Goal: Information Seeking & Learning: Stay updated

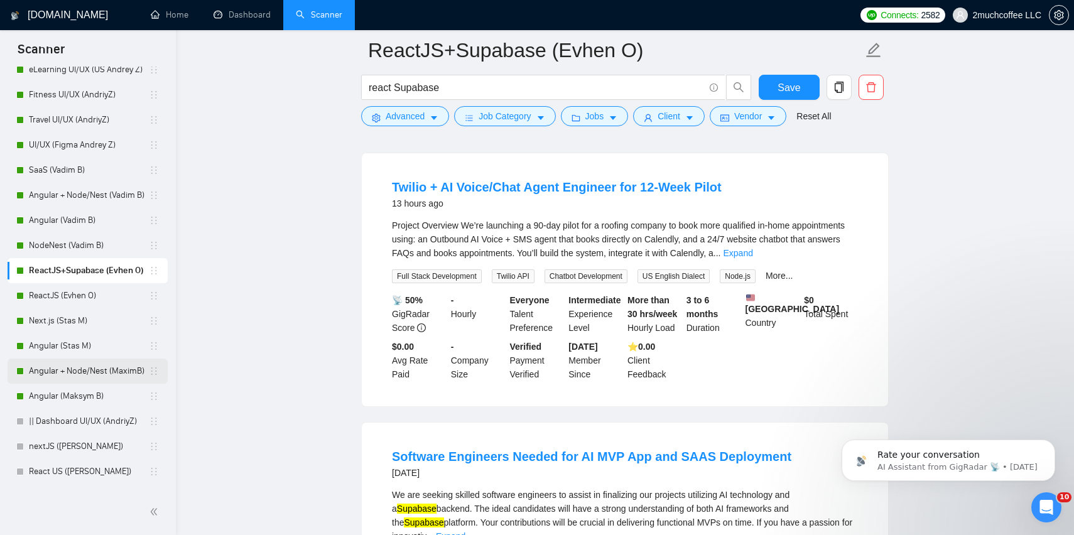
scroll to position [109, 0]
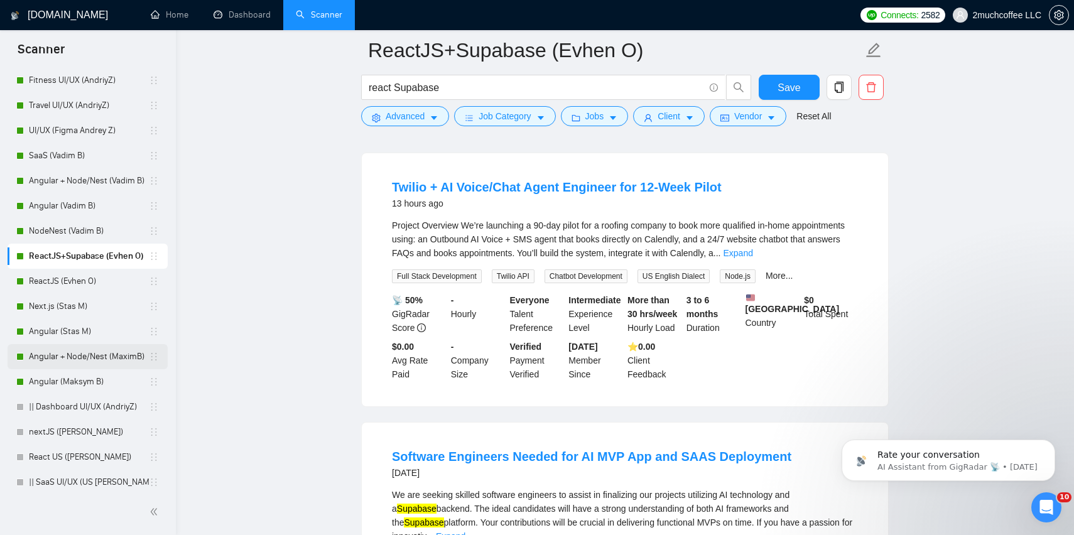
click at [103, 361] on link "Angular + Node/Nest (MaximB)" at bounding box center [89, 356] width 120 height 25
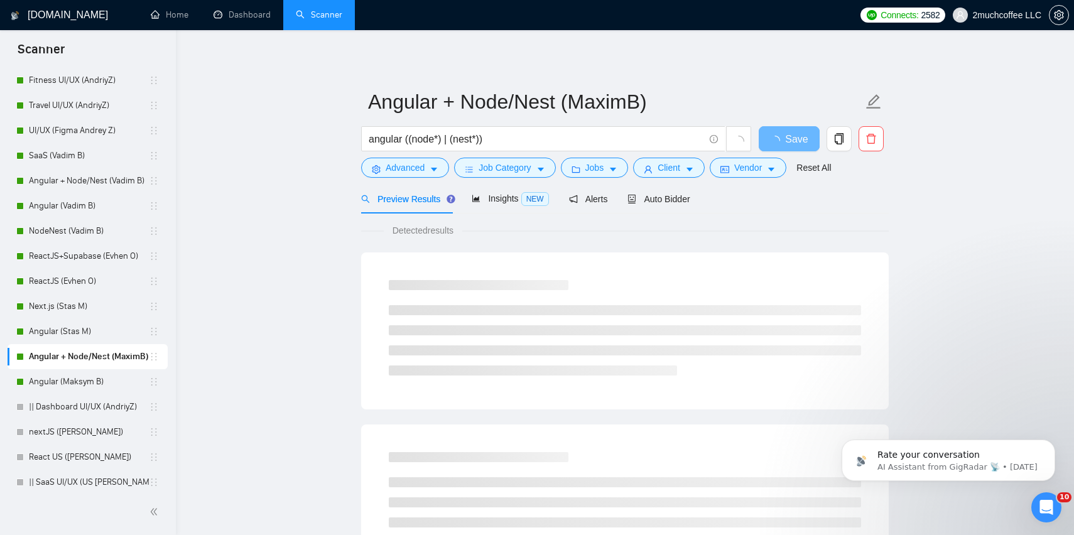
click at [225, 16] on link "Dashboard" at bounding box center [242, 14] width 57 height 11
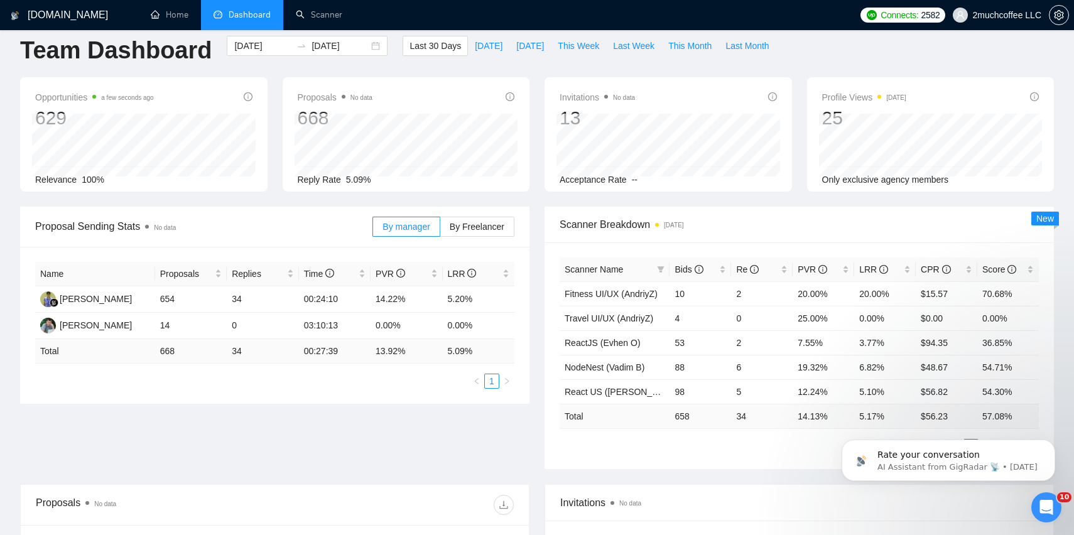
scroll to position [15, 0]
click at [663, 268] on icon "filter" at bounding box center [661, 269] width 8 height 8
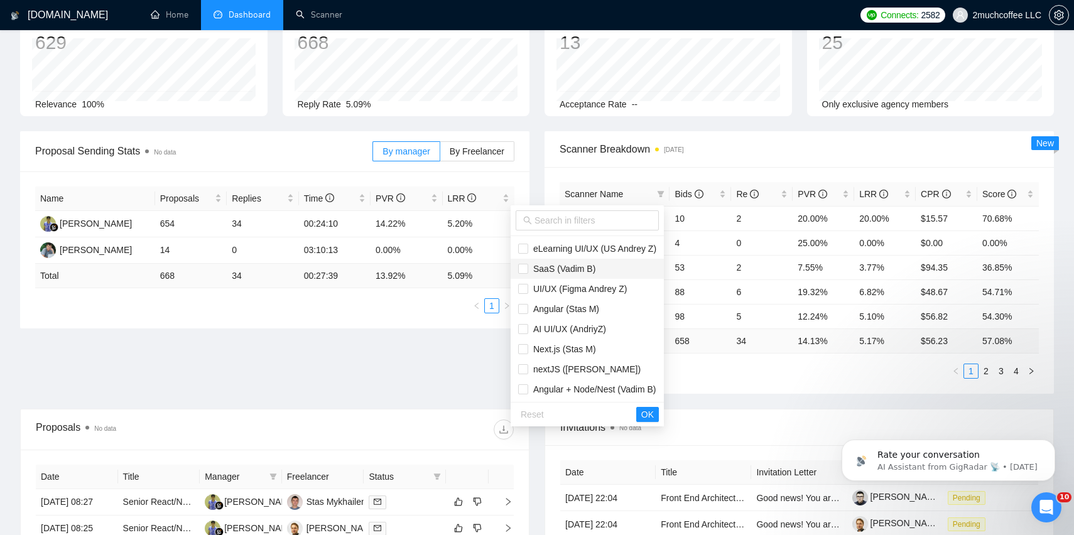
scroll to position [91, 0]
click at [616, 368] on span "nextJS ([PERSON_NAME])" at bounding box center [587, 368] width 138 height 14
checkbox input "true"
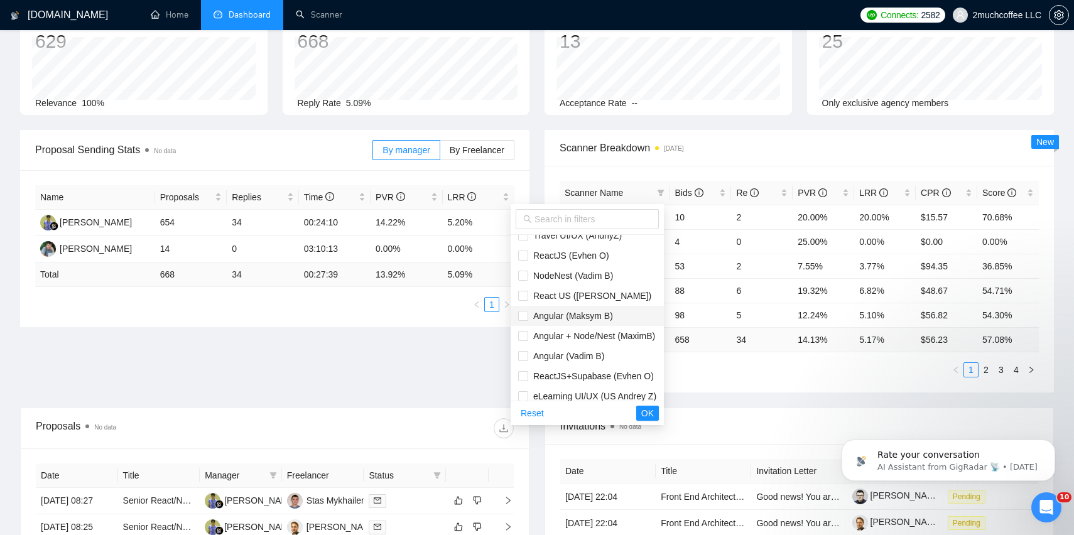
scroll to position [0, 0]
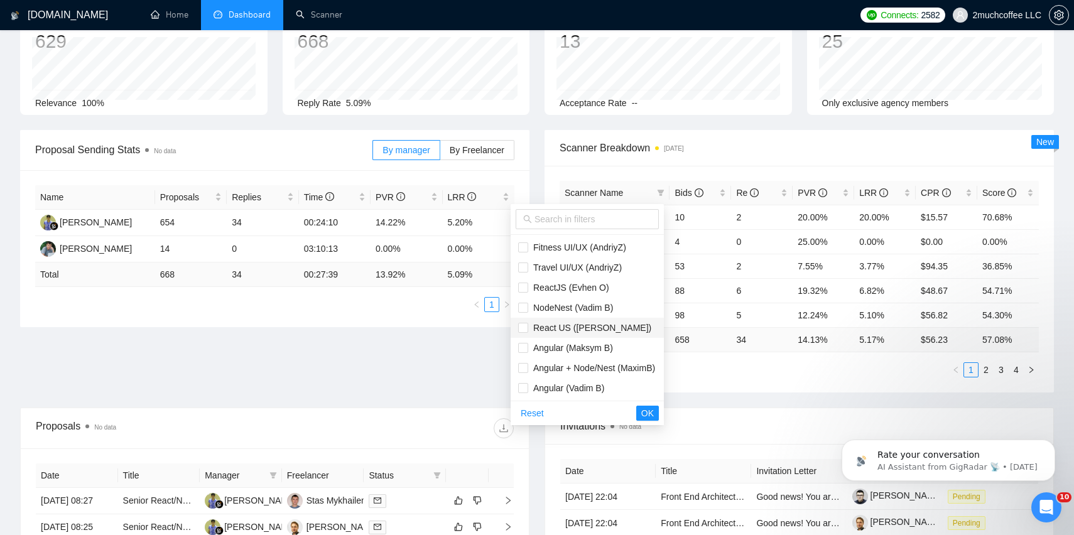
click at [616, 328] on span "React US ([PERSON_NAME])" at bounding box center [587, 328] width 138 height 14
checkbox input "true"
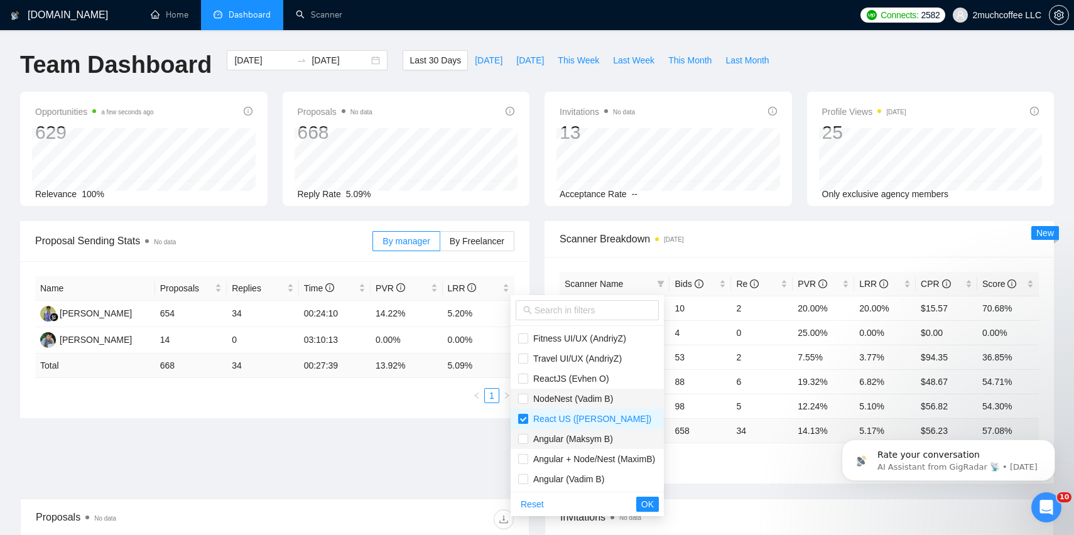
scroll to position [181, 0]
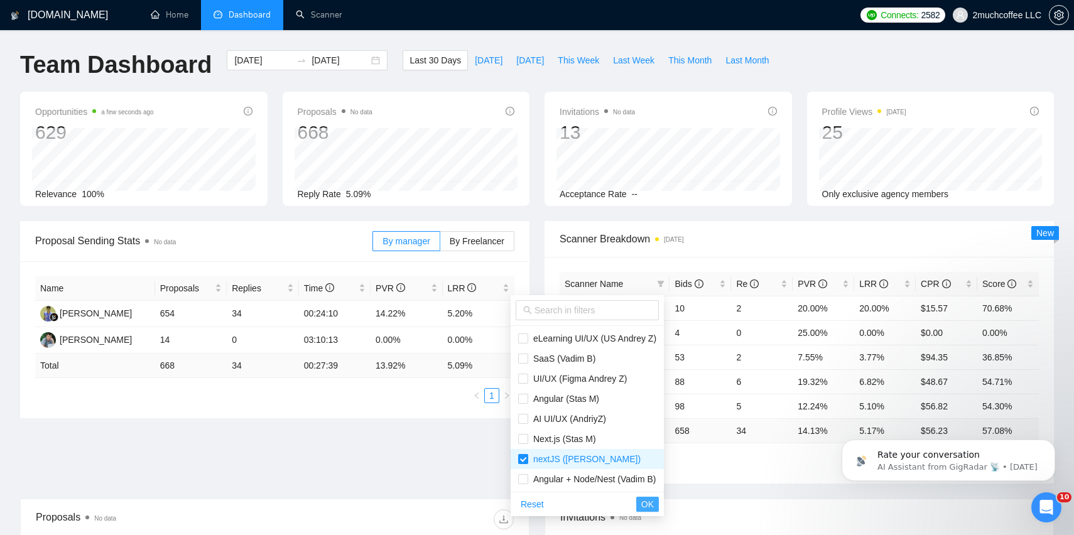
click at [651, 509] on span "OK" at bounding box center [647, 504] width 13 height 14
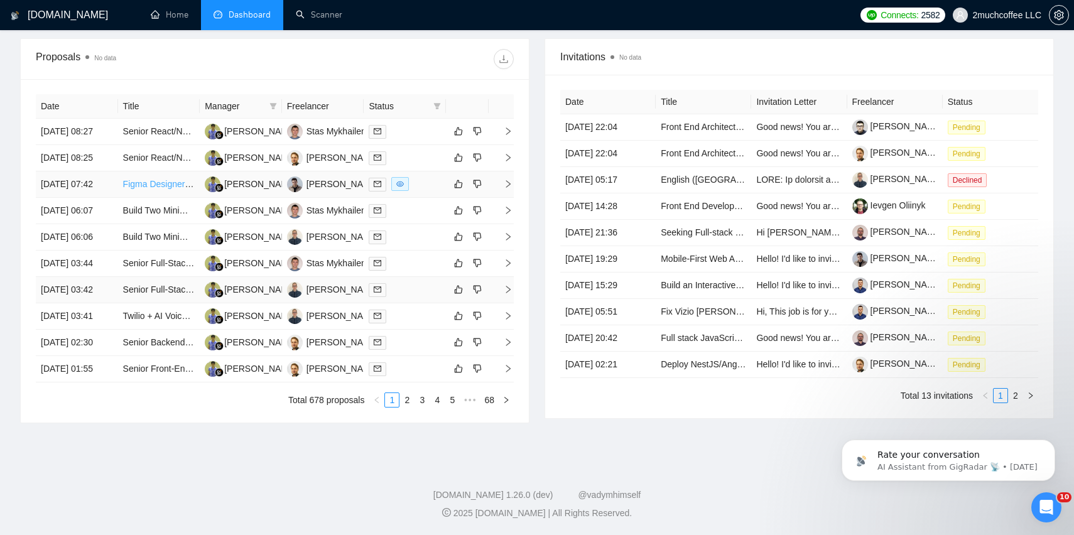
scroll to position [492, 0]
click at [434, 406] on div "Date Title Manager Freelancer Status [DATE] 08:27 Senior React/Next.js + Strapi…" at bounding box center [275, 250] width 478 height 313
click at [403, 407] on link "2" at bounding box center [407, 400] width 14 height 14
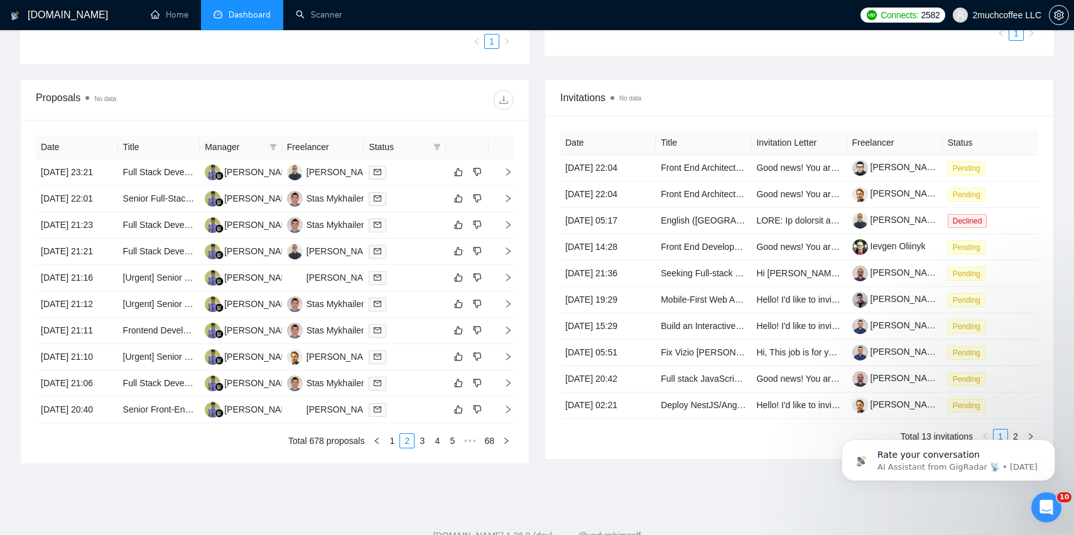
scroll to position [514, 0]
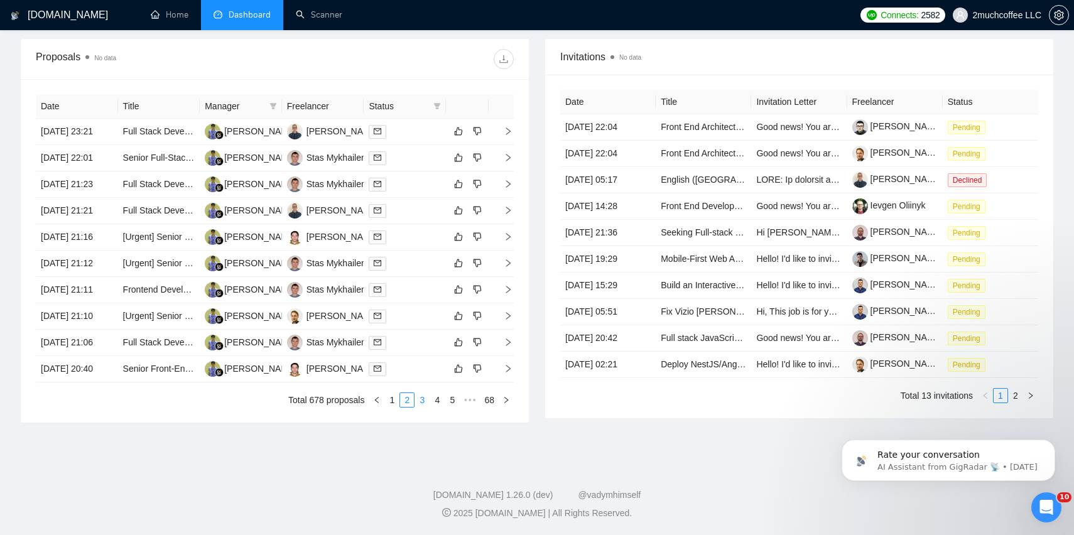
click at [425, 401] on link "3" at bounding box center [422, 400] width 14 height 14
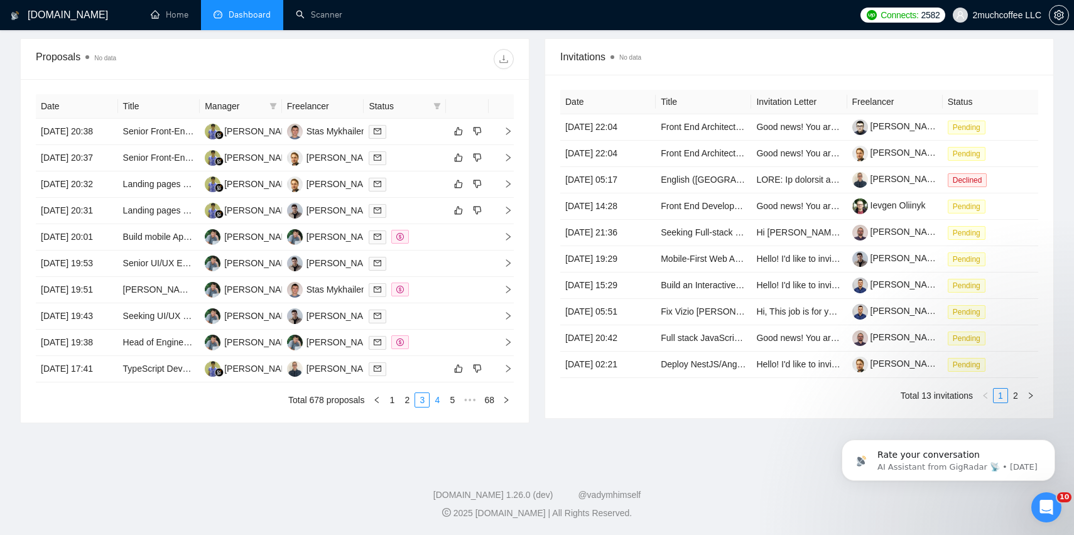
click at [438, 400] on link "4" at bounding box center [437, 400] width 14 height 14
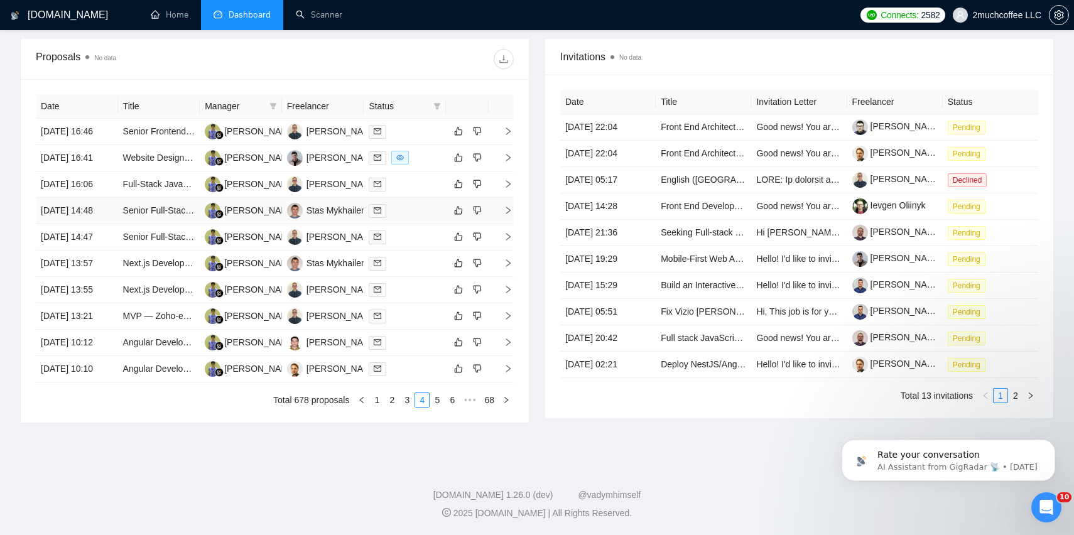
scroll to position [484, 0]
click at [436, 407] on link "5" at bounding box center [437, 400] width 14 height 14
click at [435, 404] on link "6" at bounding box center [437, 400] width 14 height 14
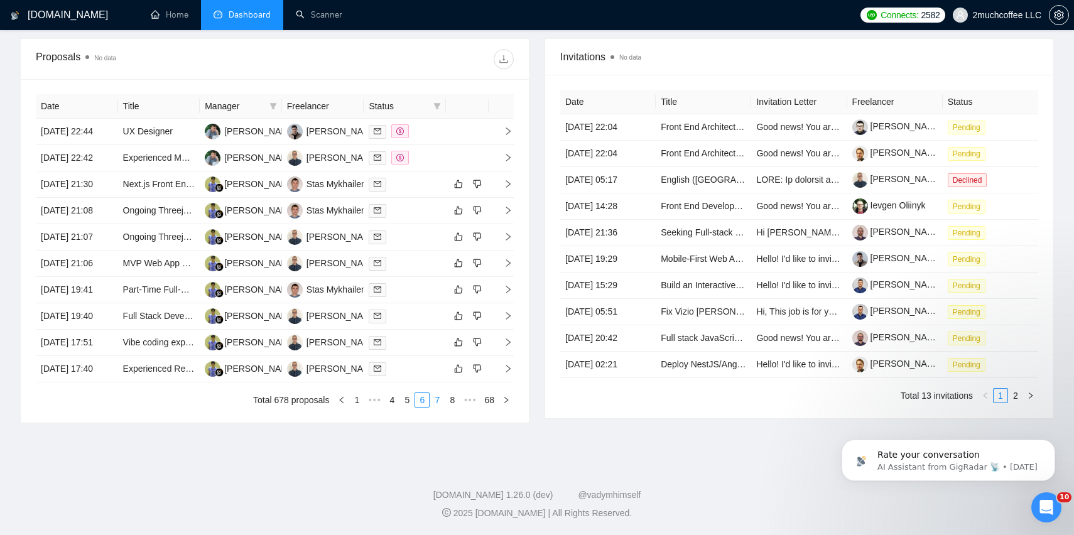
click at [436, 407] on link "7" at bounding box center [437, 400] width 14 height 14
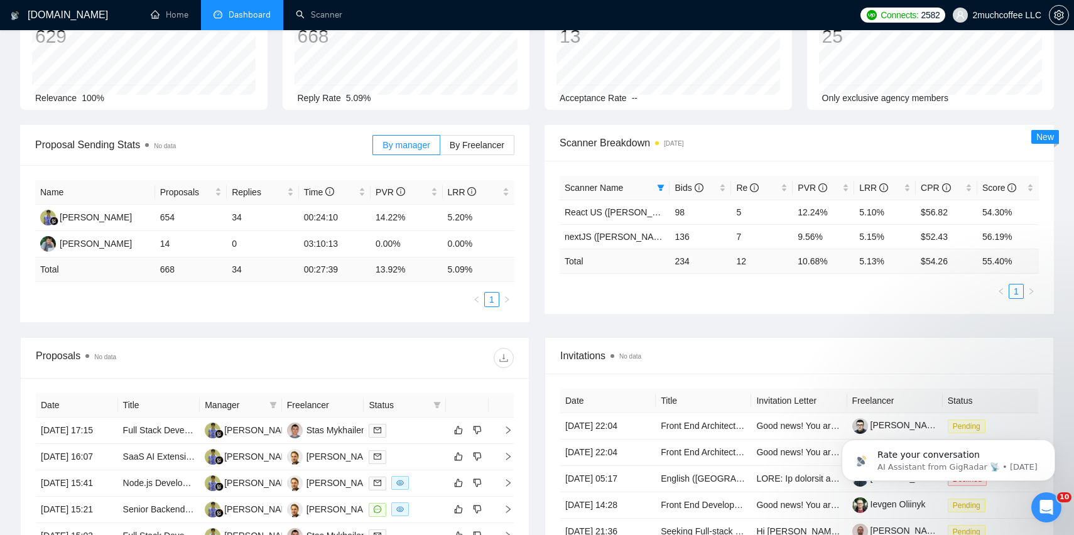
scroll to position [0, 0]
